Goal: Information Seeking & Learning: Check status

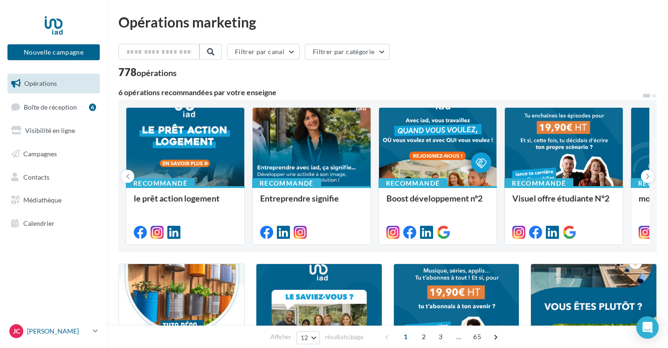
click at [78, 335] on p "[PERSON_NAME]" at bounding box center [58, 331] width 62 height 9
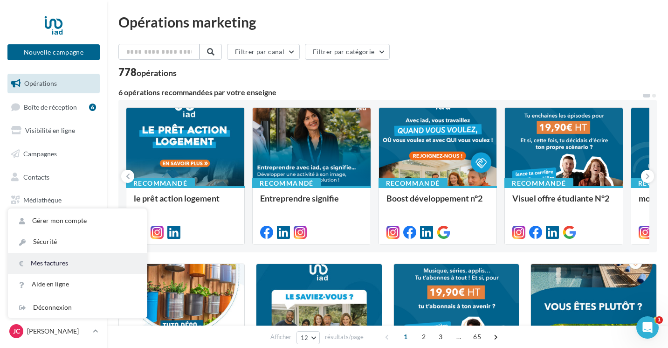
click at [53, 261] on link "Mes factures" at bounding box center [77, 263] width 139 height 21
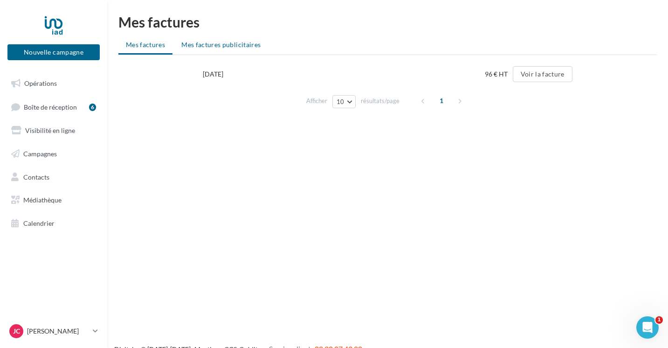
click at [206, 49] on li "Mes factures publicitaires" at bounding box center [221, 44] width 94 height 17
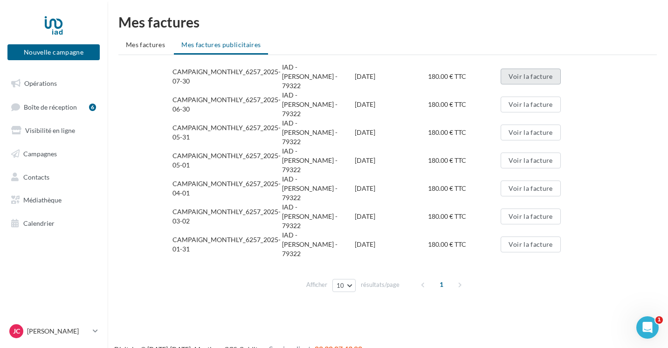
click at [531, 76] on button "Voir la facture" at bounding box center [531, 77] width 60 height 16
